Goal: Task Accomplishment & Management: Use online tool/utility

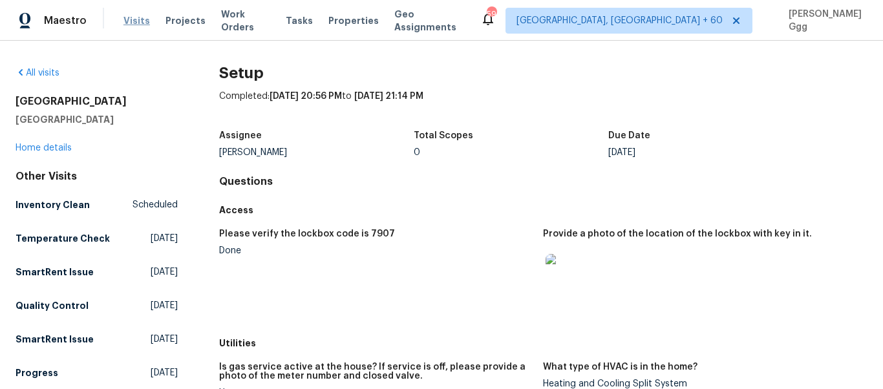
scroll to position [1101, 0]
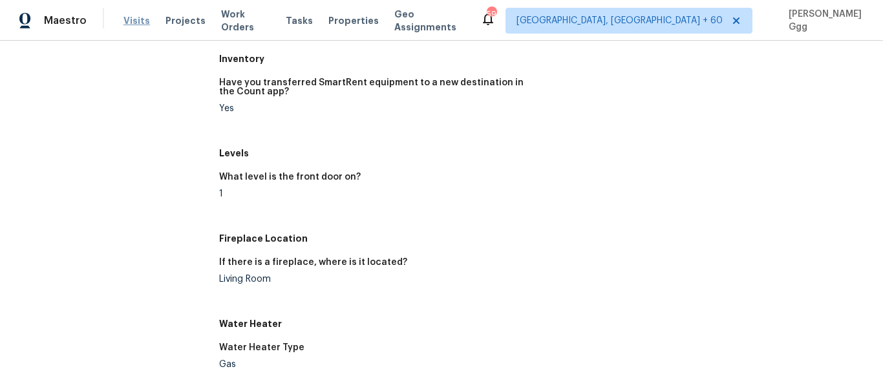
click at [125, 19] on span "Visits" at bounding box center [136, 20] width 26 height 13
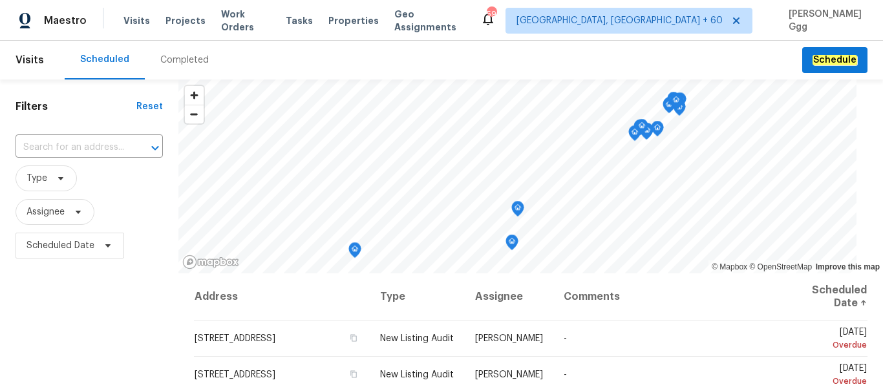
click at [178, 59] on div "Completed" at bounding box center [184, 60] width 48 height 13
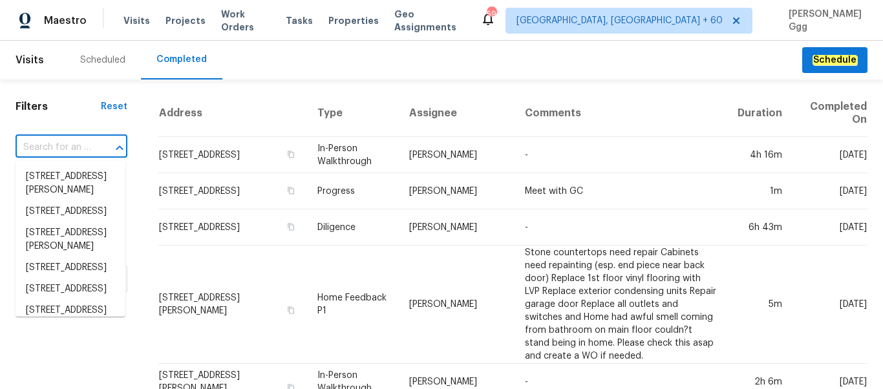
paste input "[STREET_ADDRESS]"
type input "[STREET_ADDRESS]"
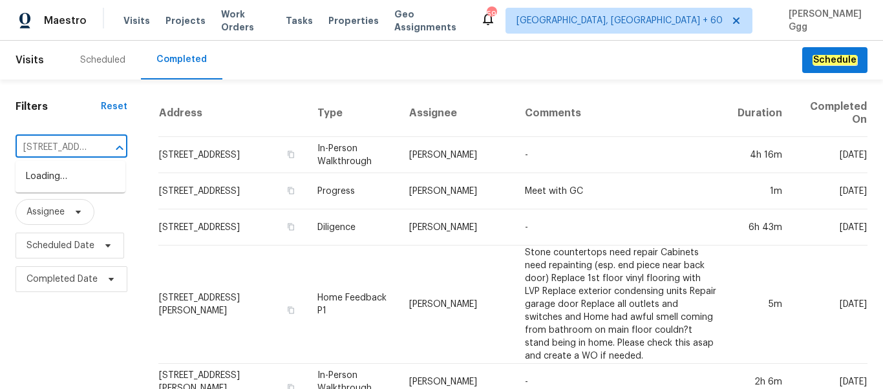
scroll to position [0, 123]
click at [53, 180] on li "[STREET_ADDRESS]" at bounding box center [71, 176] width 110 height 21
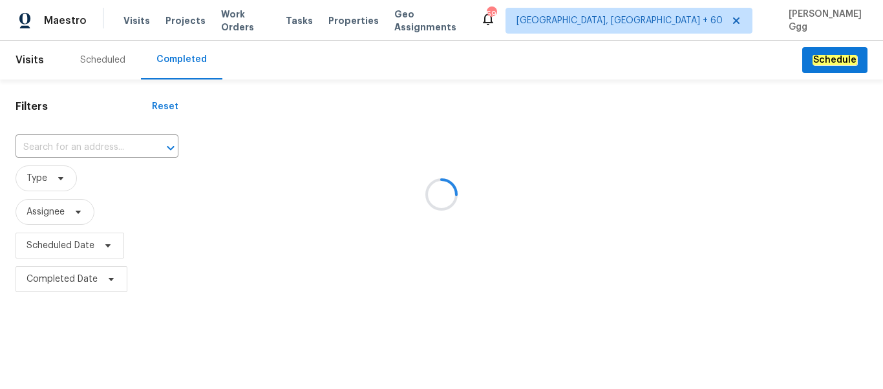
type input "[STREET_ADDRESS]"
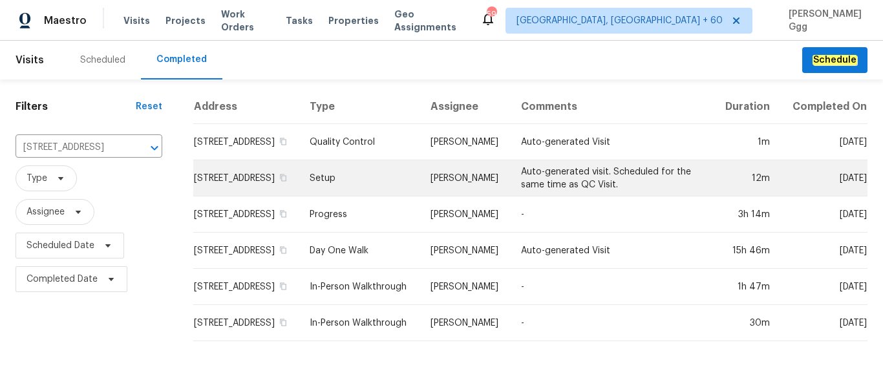
click at [357, 192] on td "Setup" at bounding box center [359, 178] width 121 height 36
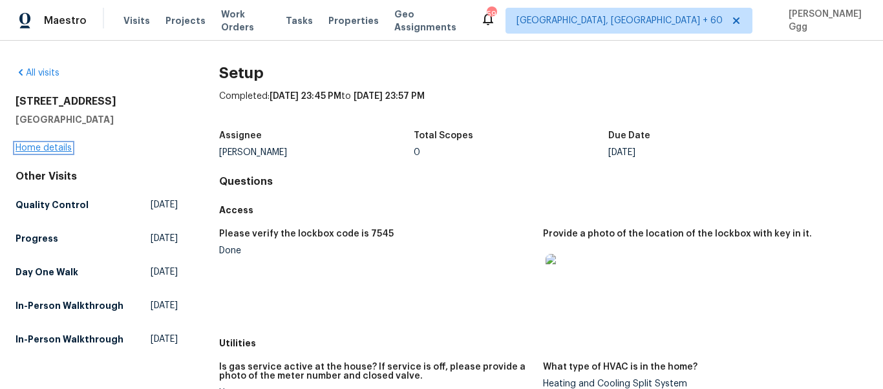
click at [64, 148] on link "Home details" at bounding box center [44, 147] width 56 height 9
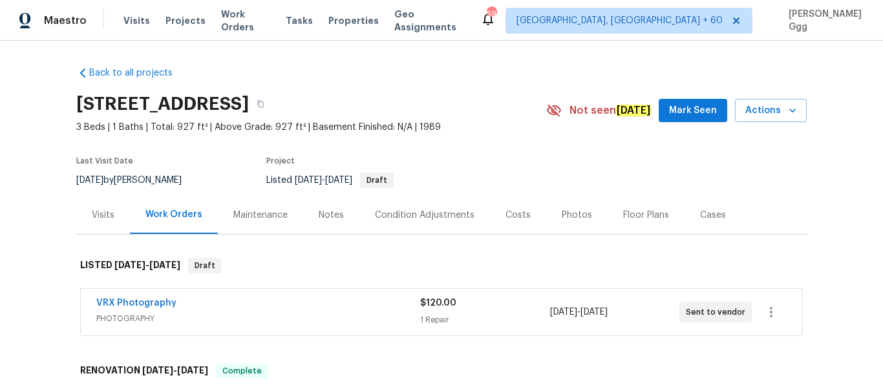
click at [566, 216] on div "Photos" at bounding box center [577, 215] width 30 height 13
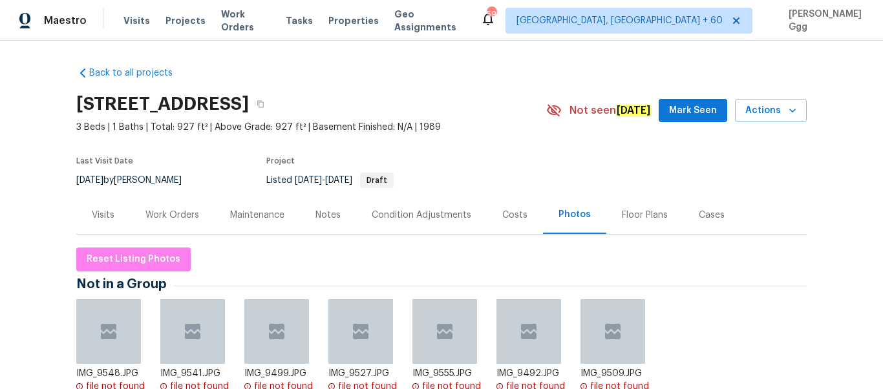
scroll to position [271, 0]
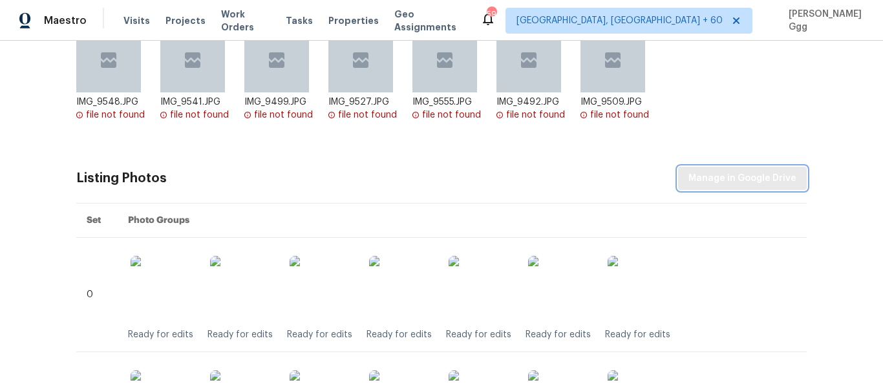
click at [699, 182] on span "Manage in Google Drive" at bounding box center [742, 179] width 108 height 16
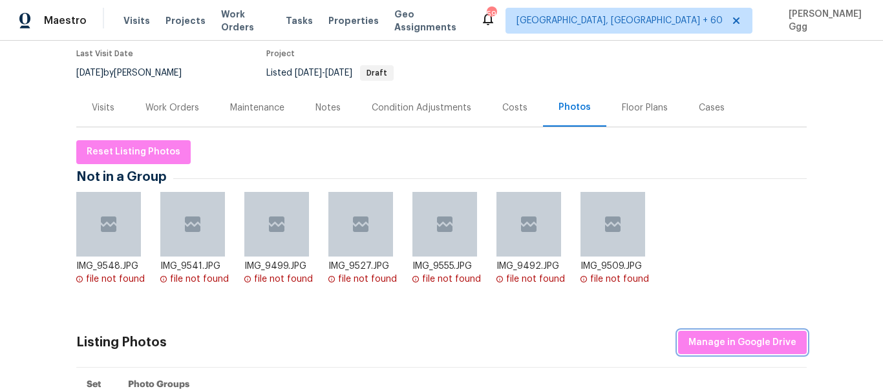
scroll to position [109, 0]
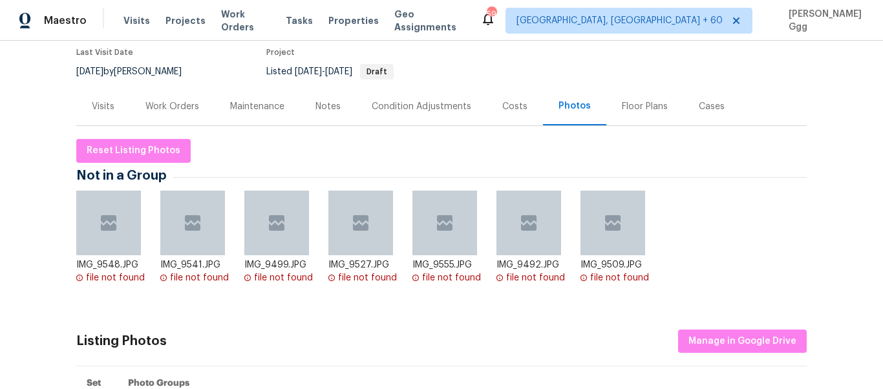
click at [750, 254] on div "IMG_9548.JPG file not found IMG_9541.JPG file not found IMG_9499.JPG file not f…" at bounding box center [441, 249] width 730 height 116
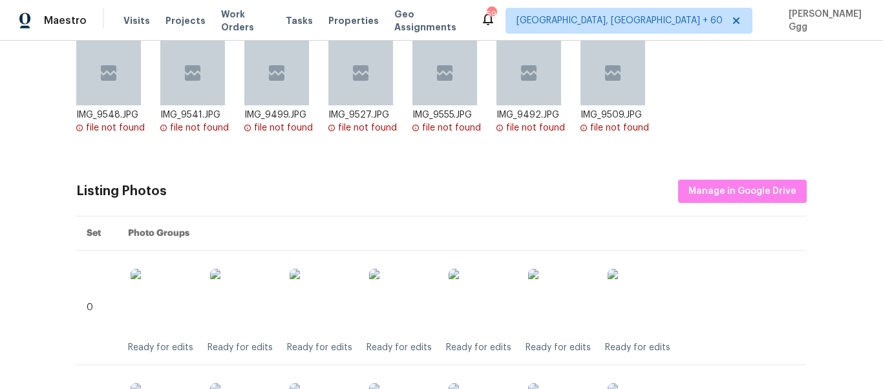
scroll to position [271, 0]
